Goal: Task Accomplishment & Management: Complete application form

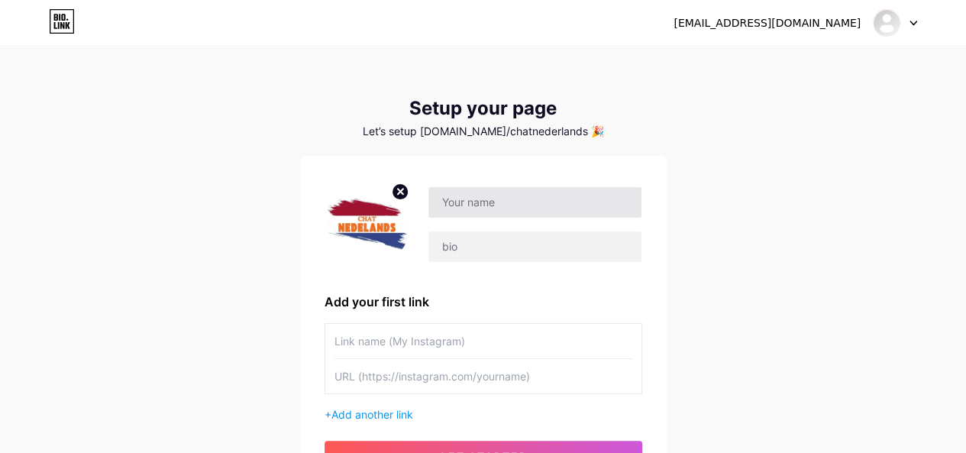
type input "Abc123xyz456#"
drag, startPoint x: 253, startPoint y: 250, endPoint x: 263, endPoint y: 242, distance: 12.5
click at [253, 250] on div "[EMAIL_ADDRESS][DOMAIN_NAME] Dashboard Logout Setup your page Let’s setup [DOMA…" at bounding box center [483, 272] width 966 height 544
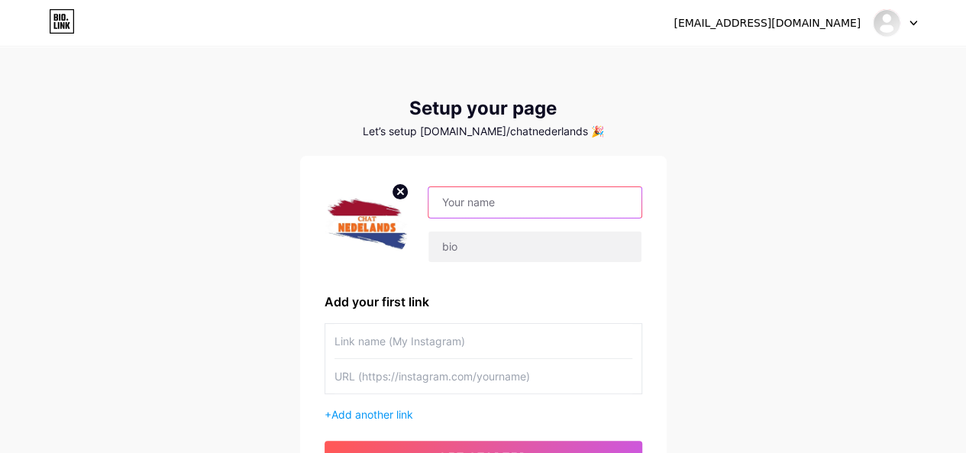
click at [472, 197] on input "text" at bounding box center [534, 202] width 212 height 31
paste input "[EMAIL_ADDRESS][DOMAIN_NAME]"
drag, startPoint x: 519, startPoint y: 199, endPoint x: 626, endPoint y: 208, distance: 107.3
click at [626, 208] on input "[EMAIL_ADDRESS][DOMAIN_NAME]" at bounding box center [534, 202] width 212 height 31
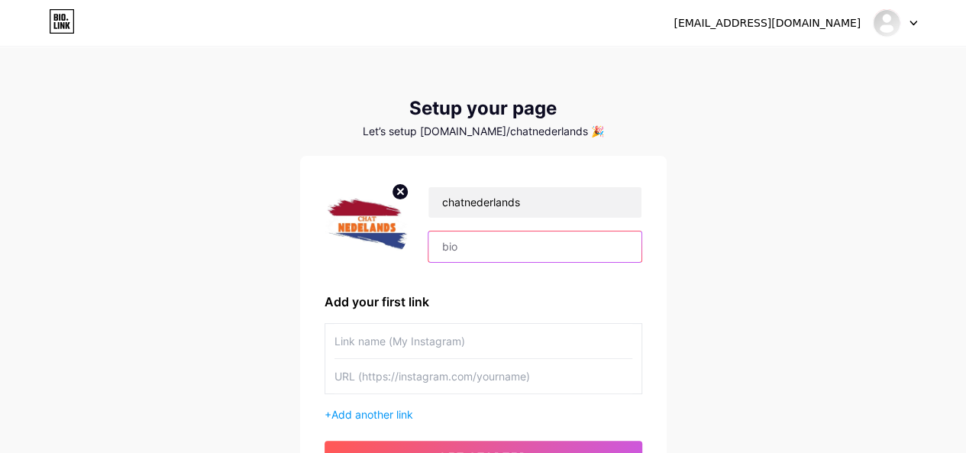
click at [598, 247] on input "text" at bounding box center [534, 246] width 212 height 31
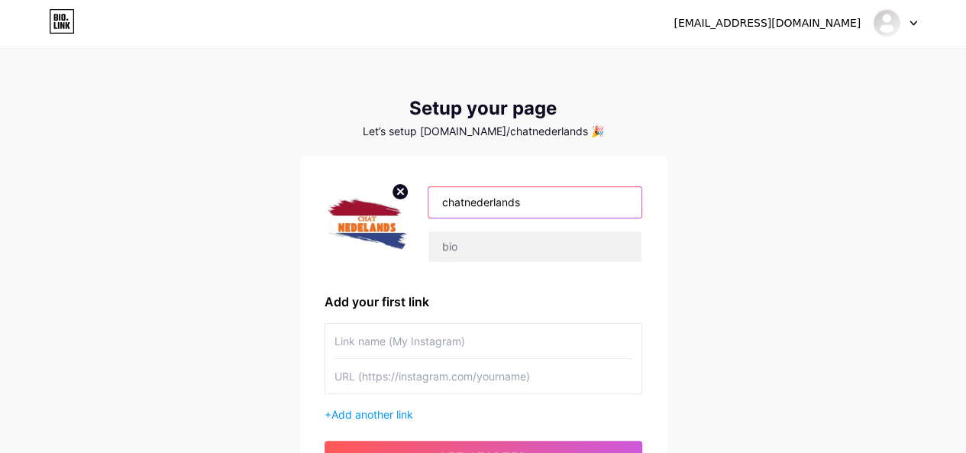
drag, startPoint x: 444, startPoint y: 202, endPoint x: 429, endPoint y: 205, distance: 15.6
click at [430, 205] on input "chatnederlands" at bounding box center [534, 202] width 212 height 31
click at [463, 202] on input "Chatnederlands" at bounding box center [534, 202] width 212 height 31
click at [464, 202] on input "Chatnederlands" at bounding box center [534, 202] width 212 height 31
click at [469, 202] on input "Chat nederlands" at bounding box center [534, 202] width 212 height 31
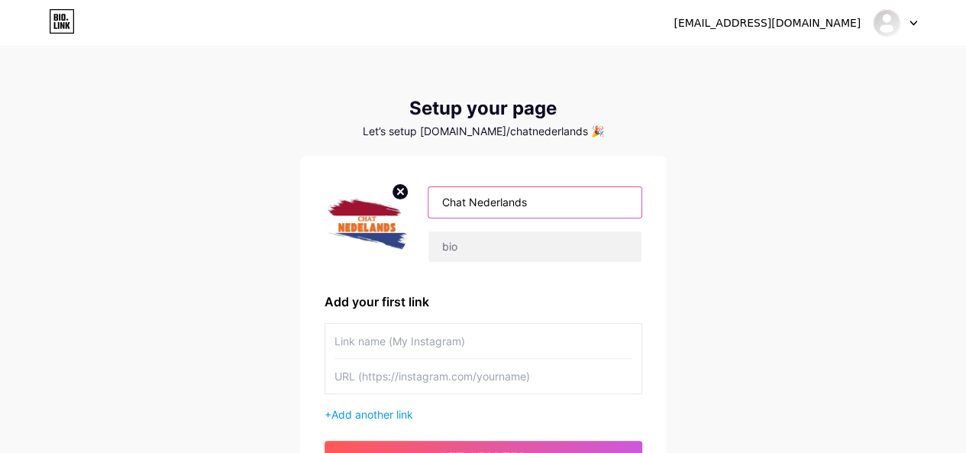
type input "Chat Nederlands"
click at [794, 237] on div "[EMAIL_ADDRESS][DOMAIN_NAME] Dashboard Logout Setup your page Let’s setup [DOMA…" at bounding box center [483, 272] width 966 height 544
click at [246, 273] on div "[EMAIL_ADDRESS][DOMAIN_NAME] Dashboard Logout Setup your page Let’s setup [DOMA…" at bounding box center [483, 272] width 966 height 544
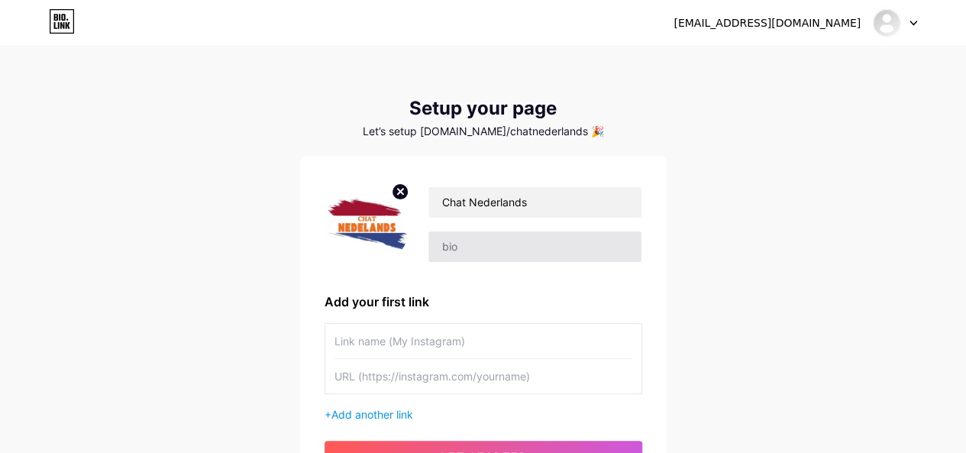
scroll to position [151, 0]
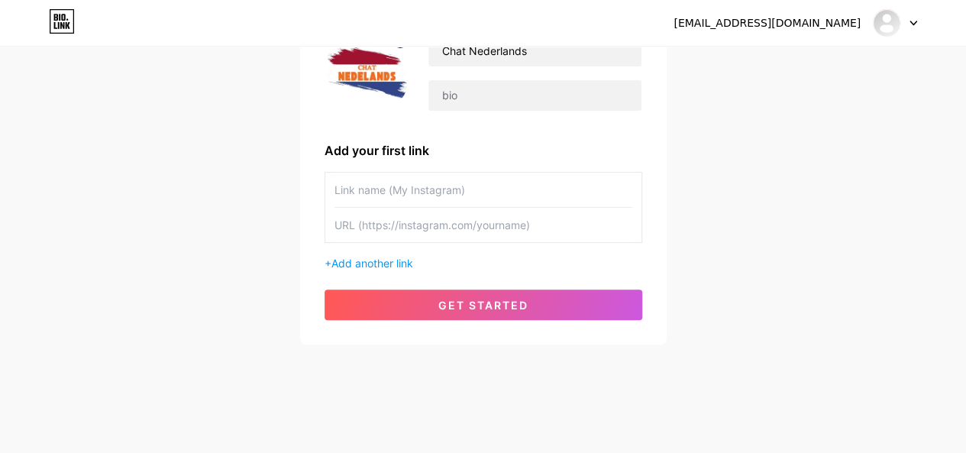
click at [518, 191] on input "text" at bounding box center [483, 190] width 298 height 34
click at [754, 271] on div "[EMAIL_ADDRESS][DOMAIN_NAME] Dashboard Logout Setup your page Let’s setup [DOMA…" at bounding box center [483, 121] width 966 height 544
